Goal: Navigation & Orientation: Find specific page/section

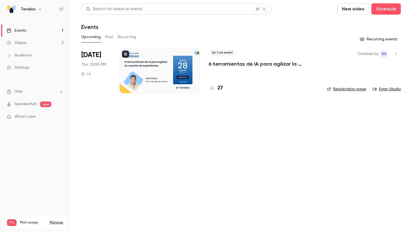
click at [219, 87] on h4 "27" at bounding box center [219, 88] width 5 height 8
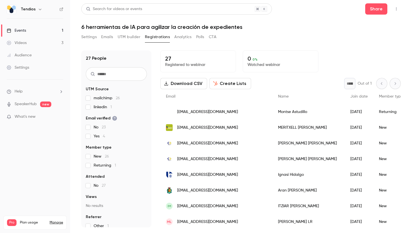
click at [52, 31] on link "Events 1" at bounding box center [35, 30] width 70 height 12
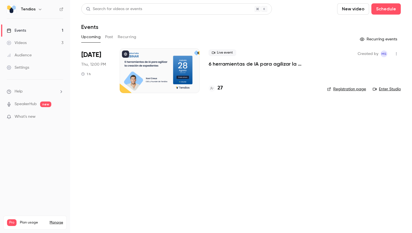
click at [36, 121] on li "What's new" at bounding box center [35, 117] width 57 height 7
click at [33, 117] on span "What's new" at bounding box center [25, 117] width 21 height 6
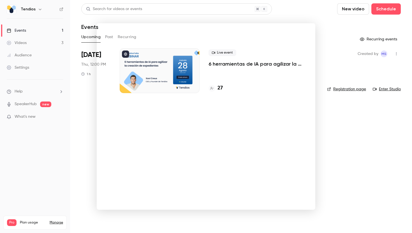
click at [352, 145] on div at bounding box center [206, 116] width 412 height 233
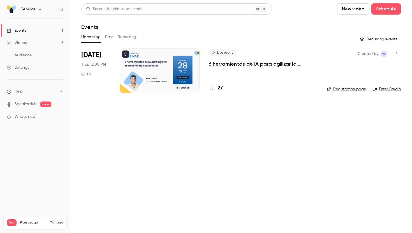
click at [27, 41] on link "Videos 3" at bounding box center [35, 43] width 70 height 12
